Goal: Task Accomplishment & Management: Manage account settings

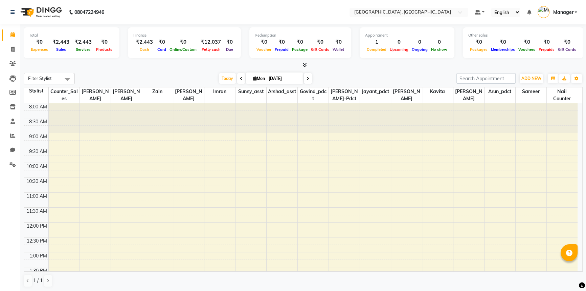
click at [561, 9] on span "Manager" at bounding box center [563, 12] width 20 height 7
click at [551, 47] on link "Sign out" at bounding box center [542, 48] width 62 height 10
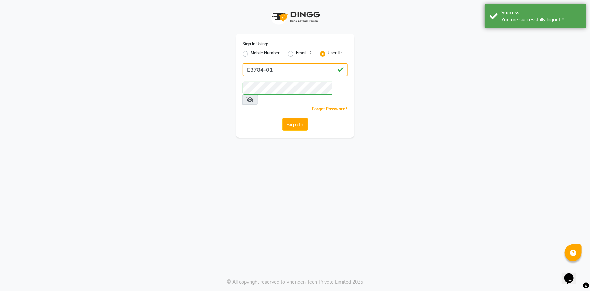
click at [250, 70] on input "E3784-01" at bounding box center [295, 69] width 105 height 13
click at [273, 72] on input "e3784-01" at bounding box center [295, 69] width 105 height 13
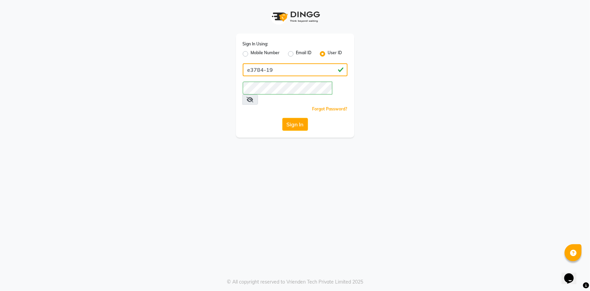
type input "e3784-19"
click at [282, 118] on button "Sign In" at bounding box center [295, 124] width 26 height 13
